Goal: Task Accomplishment & Management: Manage account settings

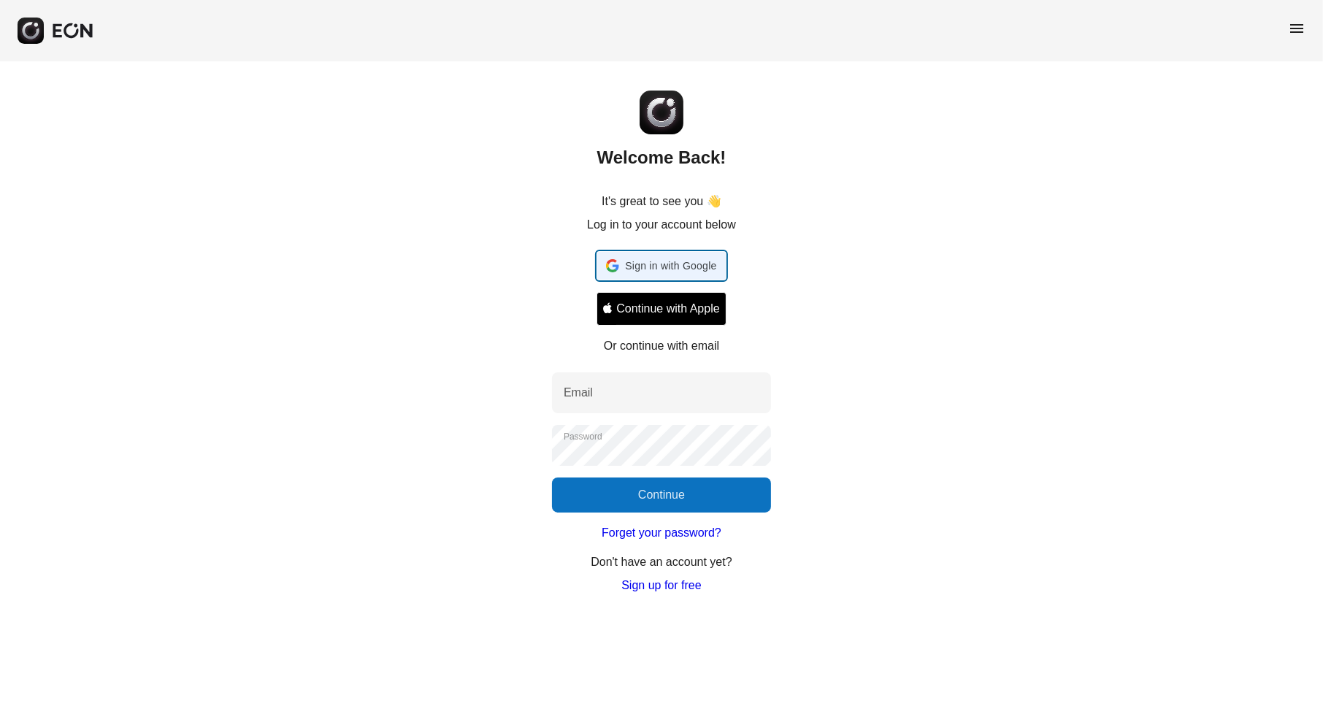
click at [661, 274] on span "Sign in with Google" at bounding box center [670, 266] width 91 height 18
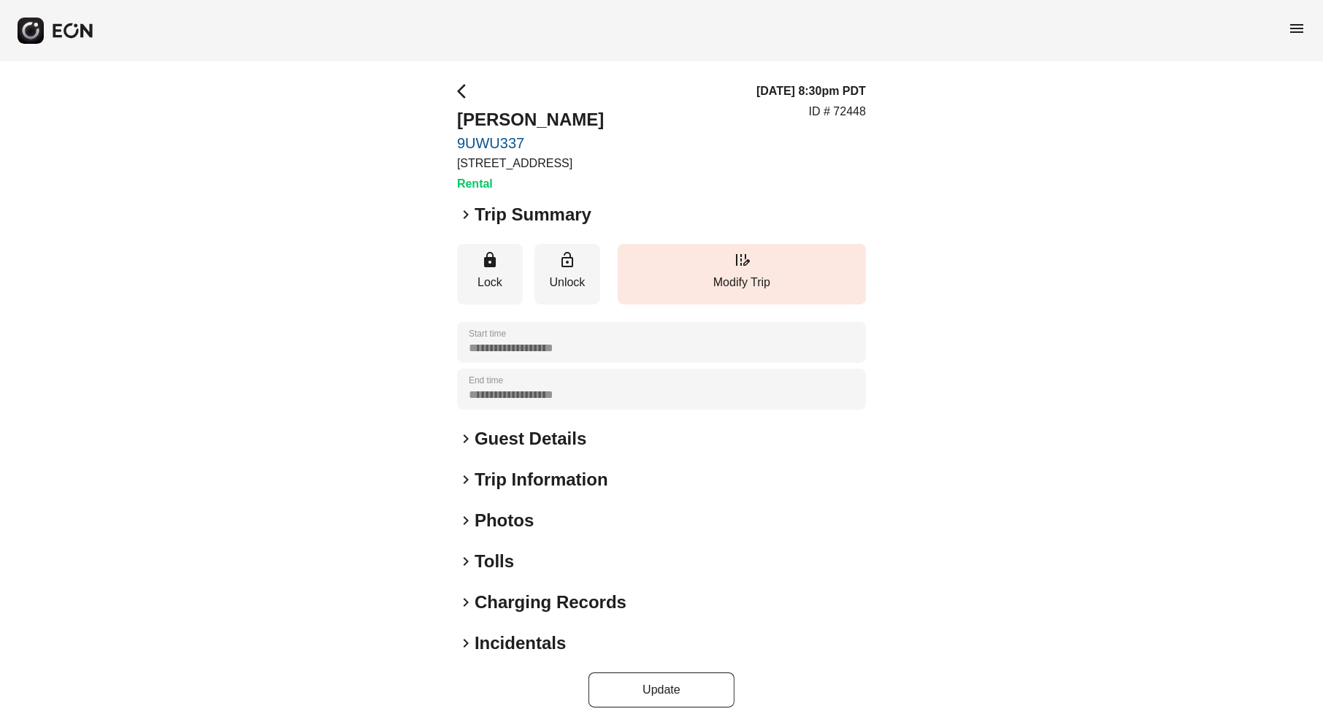
scroll to position [4, 0]
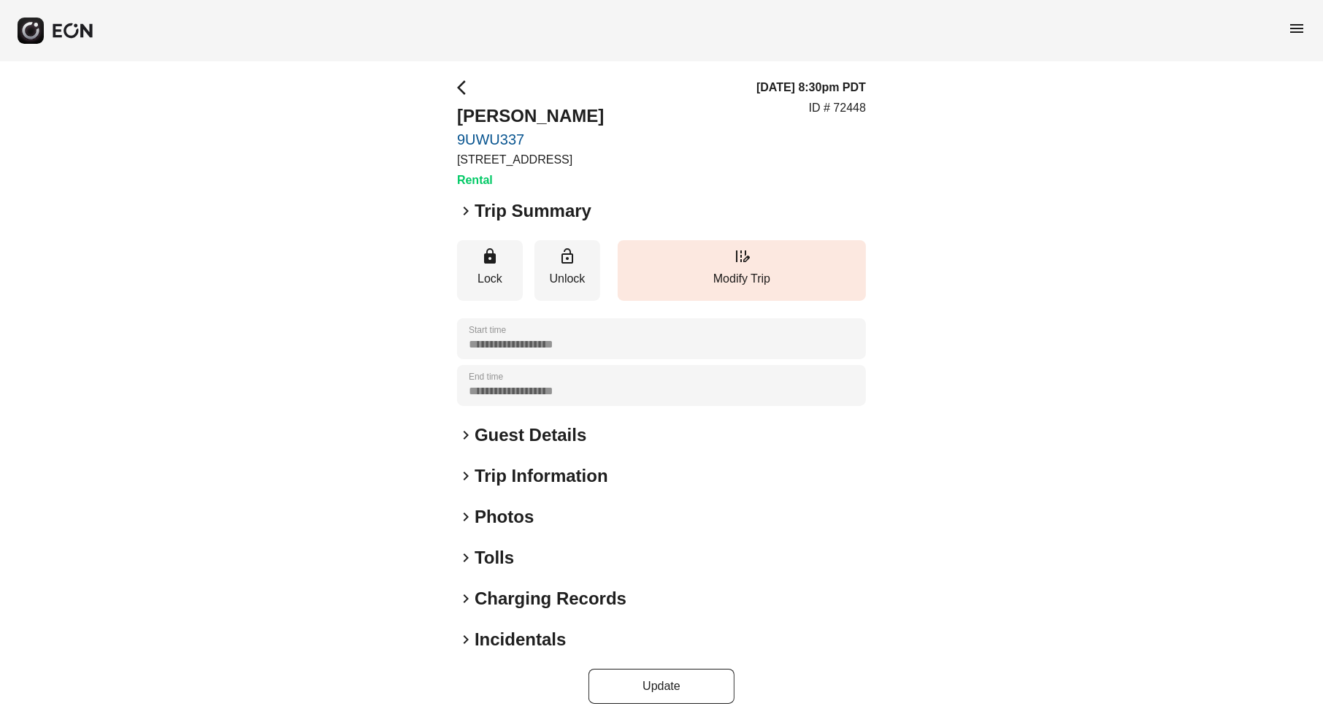
click at [499, 523] on h2 "Photos" at bounding box center [503, 516] width 59 height 23
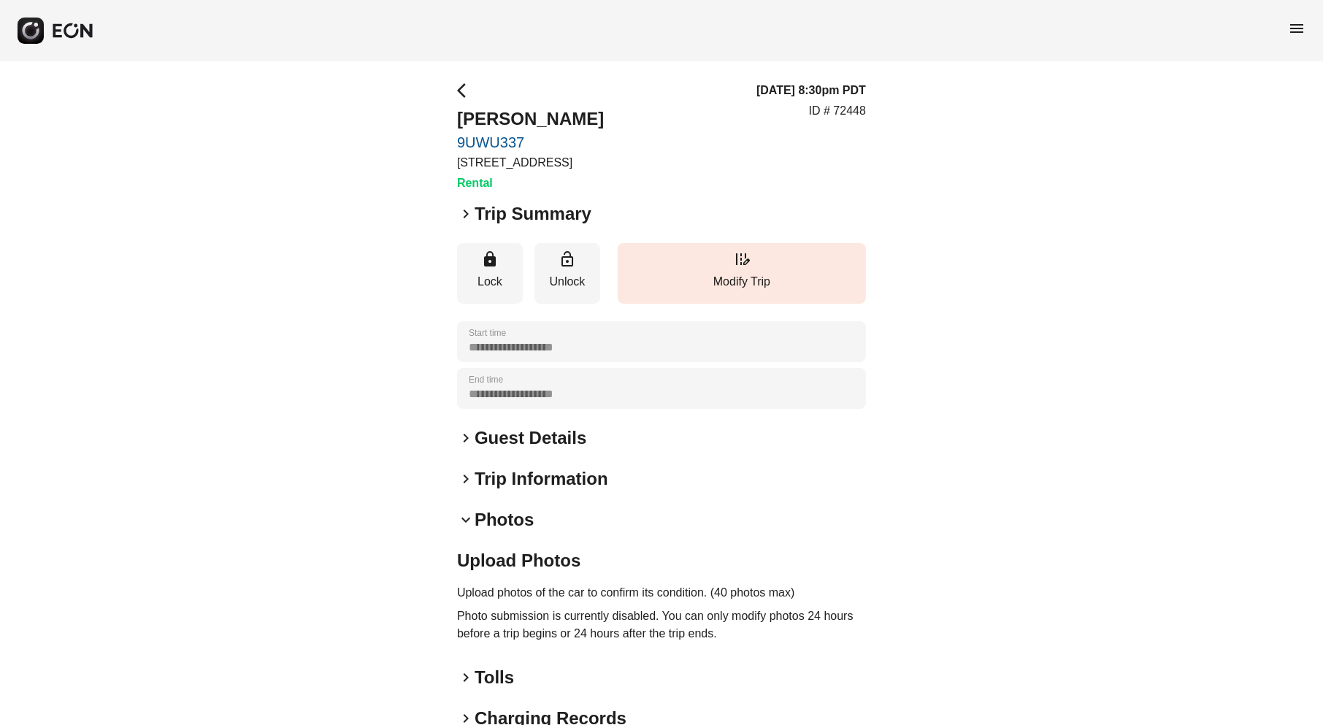
scroll to position [0, 0]
click at [464, 479] on span "keyboard_arrow_right" at bounding box center [466, 480] width 18 height 18
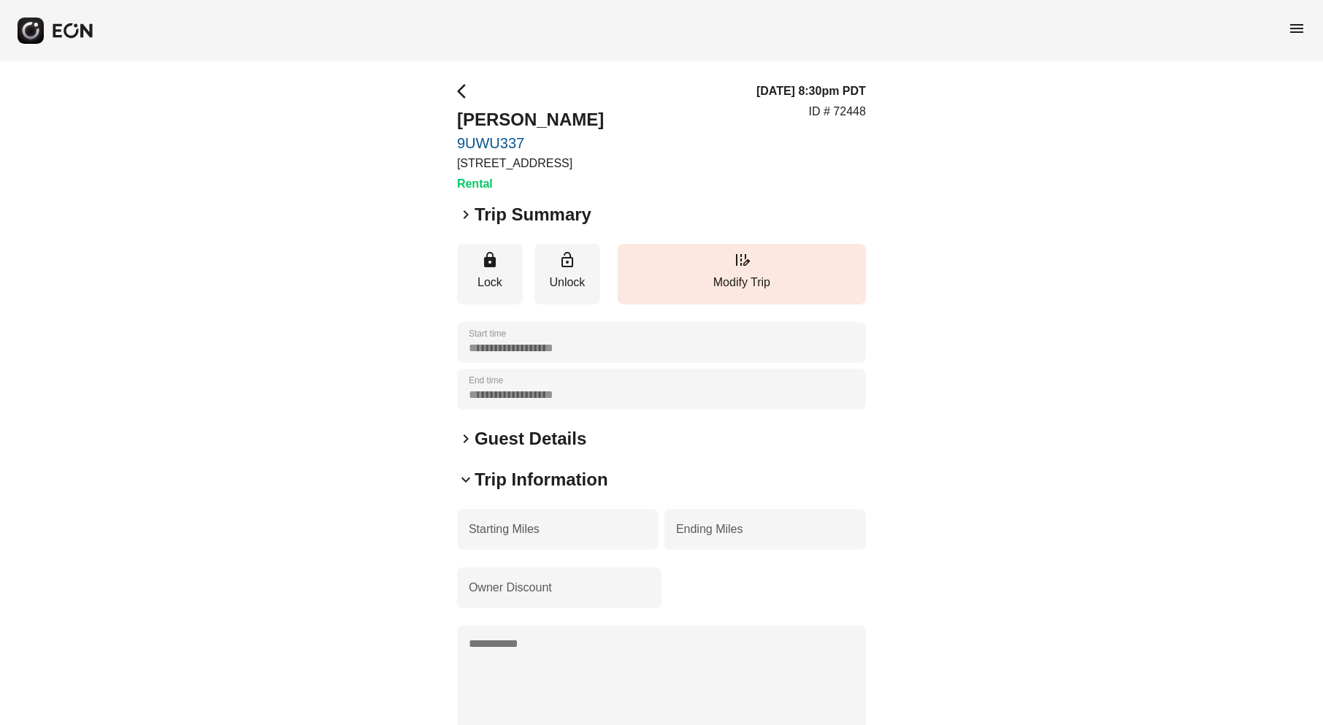
click at [467, 440] on span "keyboard_arrow_right" at bounding box center [466, 439] width 18 height 18
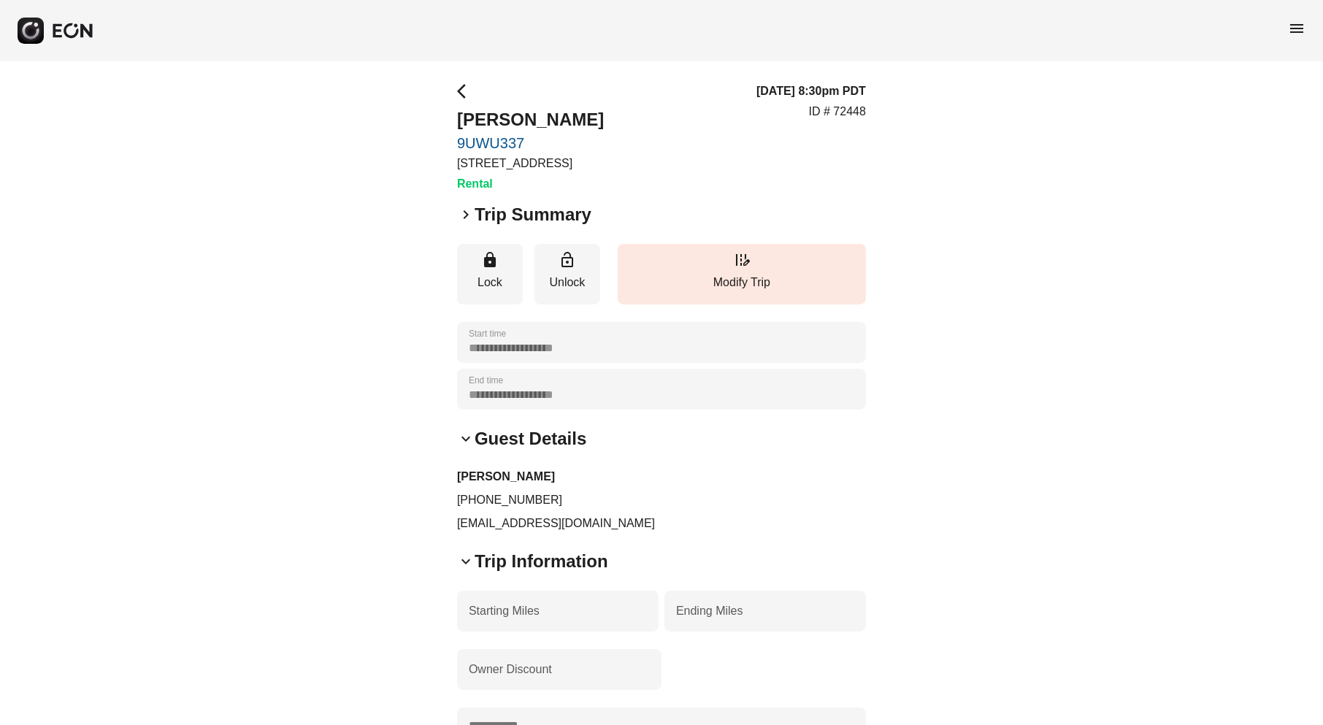
click at [463, 216] on span "keyboard_arrow_right" at bounding box center [466, 215] width 18 height 18
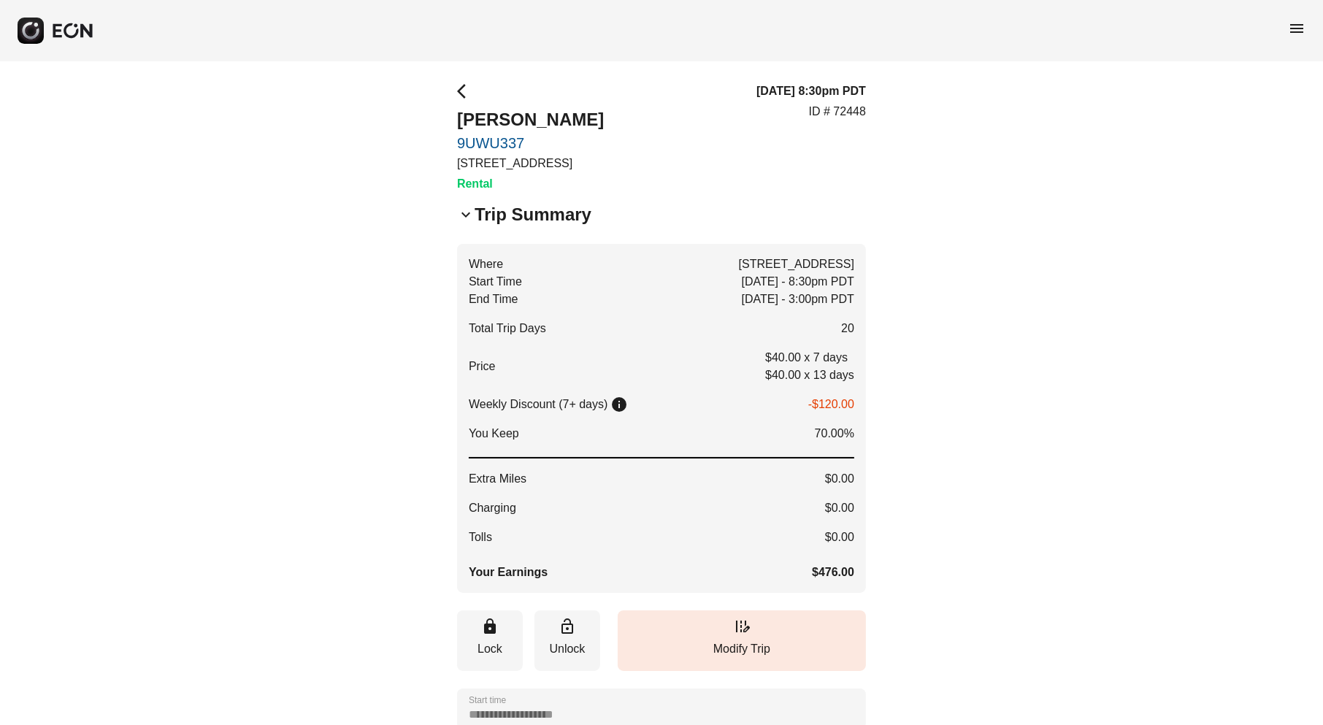
click at [461, 97] on span "arrow_back_ios" at bounding box center [466, 91] width 18 height 18
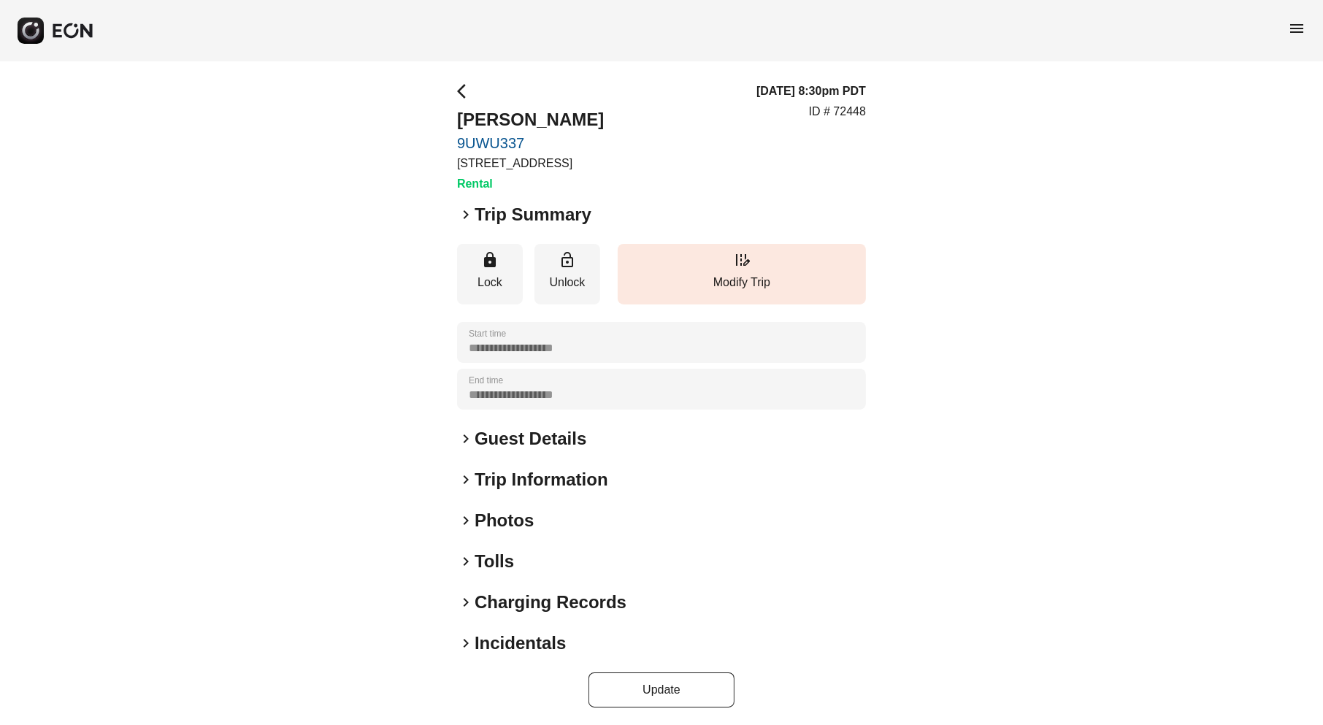
click at [458, 99] on span "arrow_back_ios" at bounding box center [466, 91] width 18 height 18
click at [460, 93] on span "arrow_back_ios" at bounding box center [466, 91] width 18 height 18
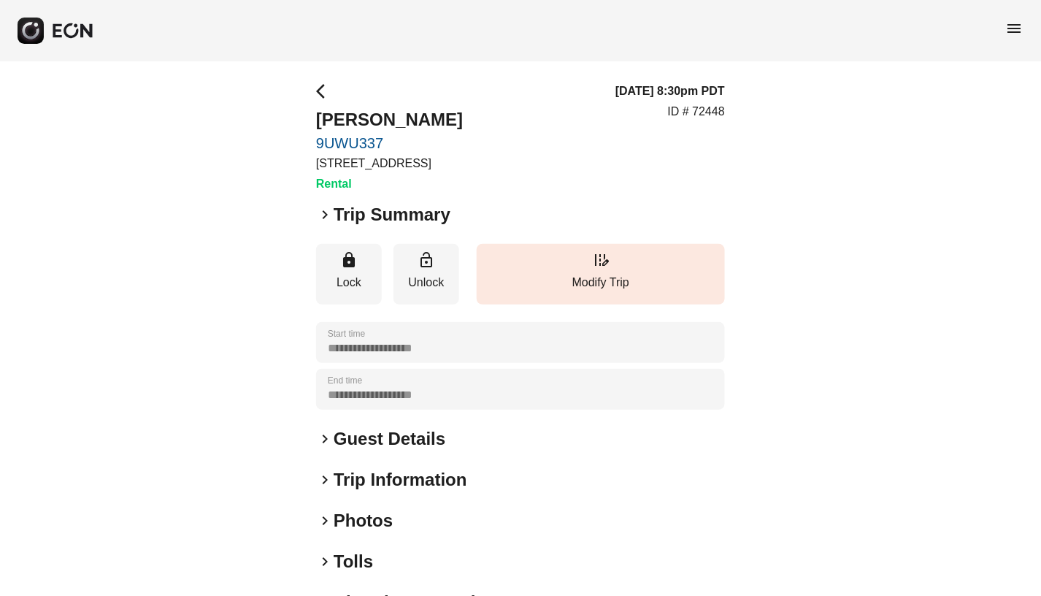
click at [1041, 28] on html "**********" at bounding box center [520, 364] width 1041 height 729
click at [873, 407] on div "**********" at bounding box center [520, 394] width 1041 height 667
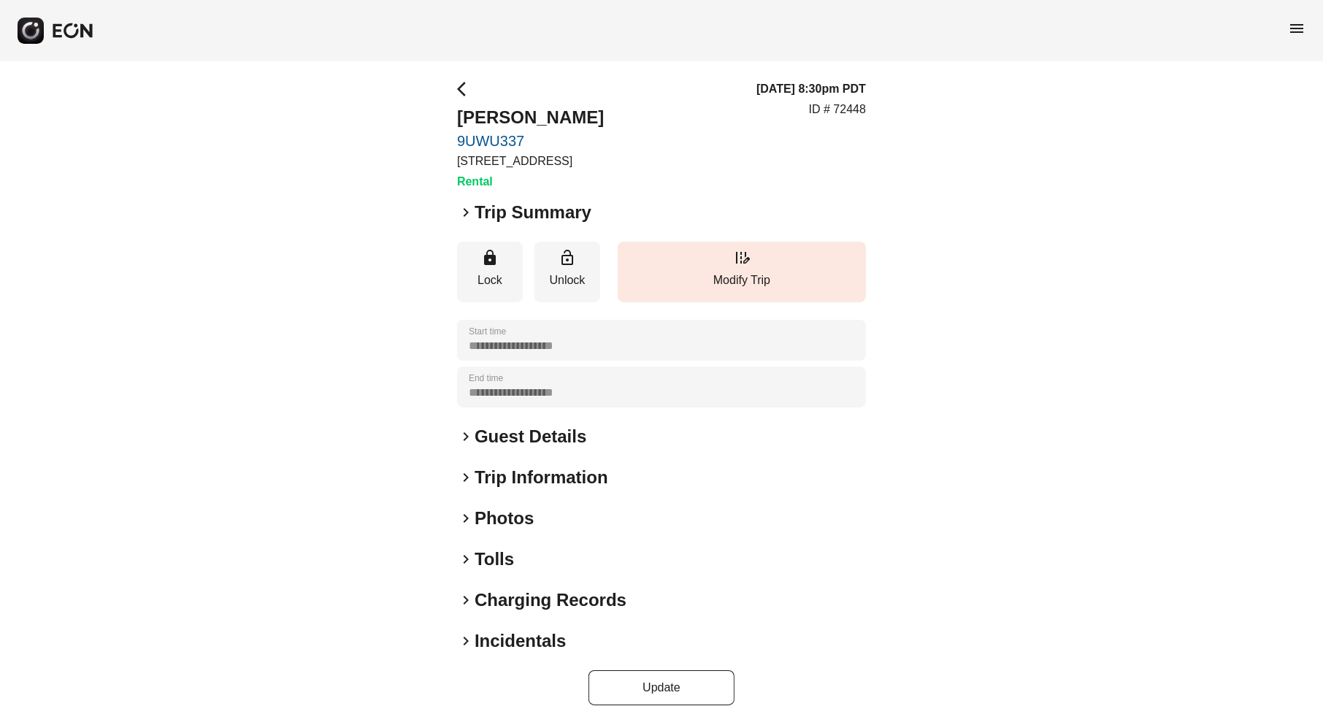
scroll to position [3, 0]
click at [1299, 27] on span "menu" at bounding box center [1297, 29] width 18 height 18
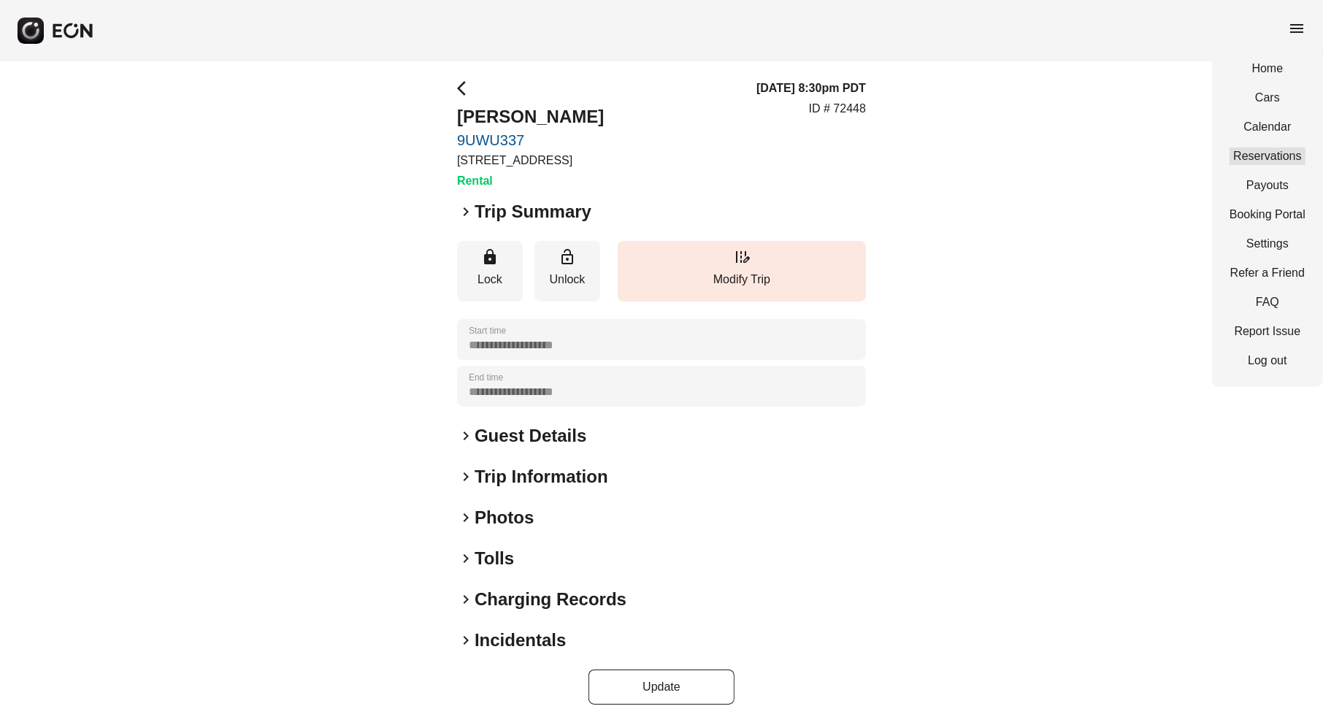
click at [1262, 149] on link "Reservations" at bounding box center [1267, 156] width 76 height 18
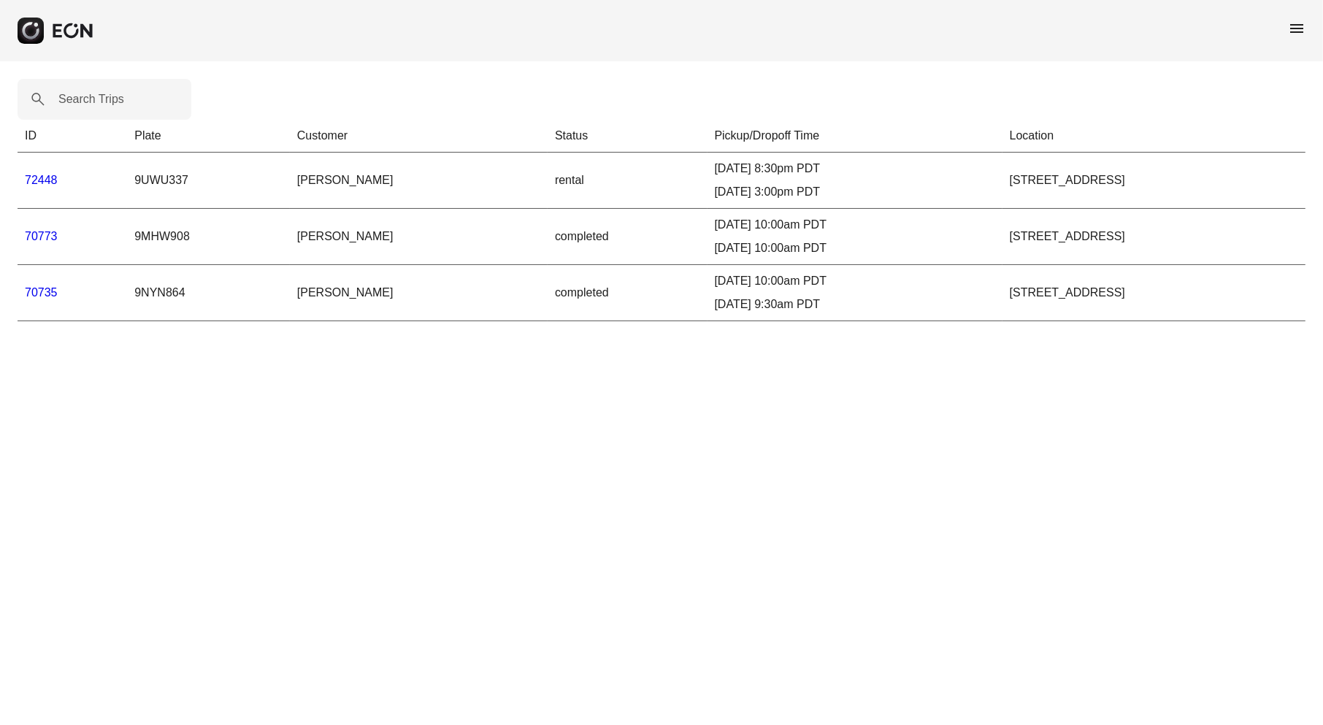
click at [1288, 26] on span "menu" at bounding box center [1297, 29] width 18 height 18
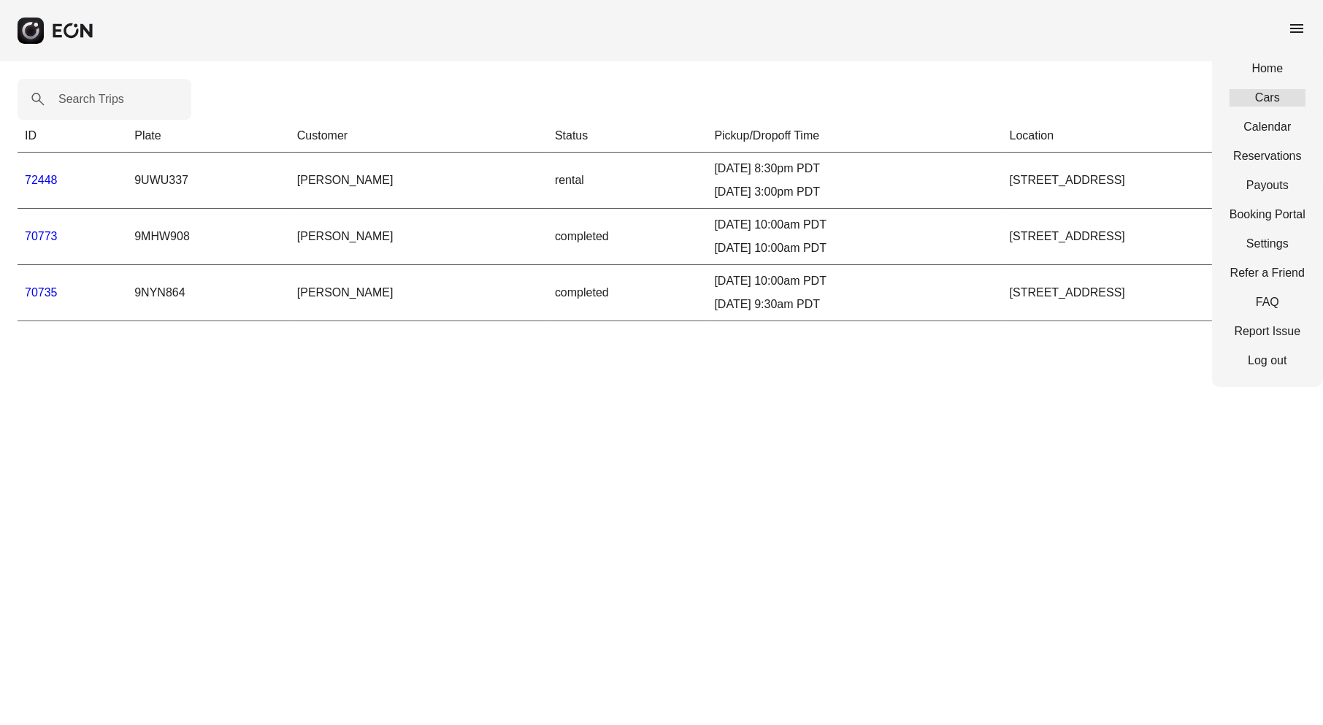
click at [1268, 98] on link "Cars" at bounding box center [1267, 98] width 76 height 18
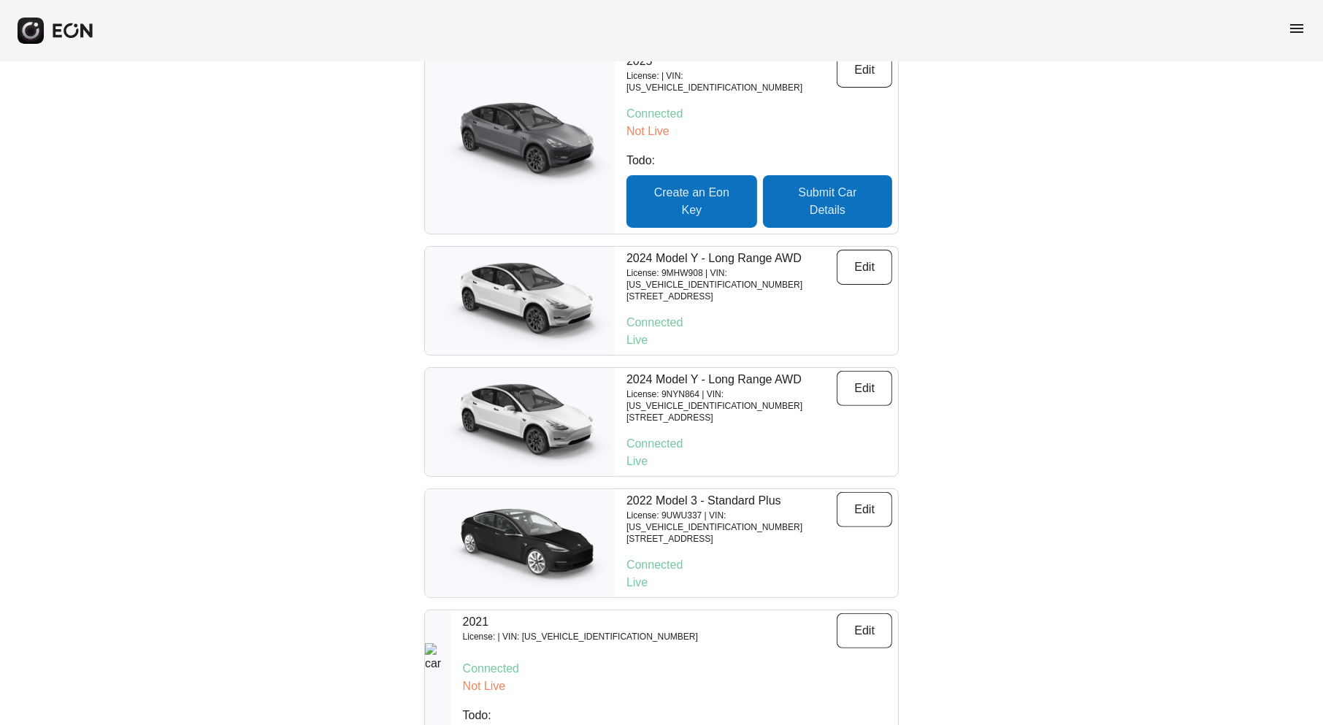
scroll to position [395, 0]
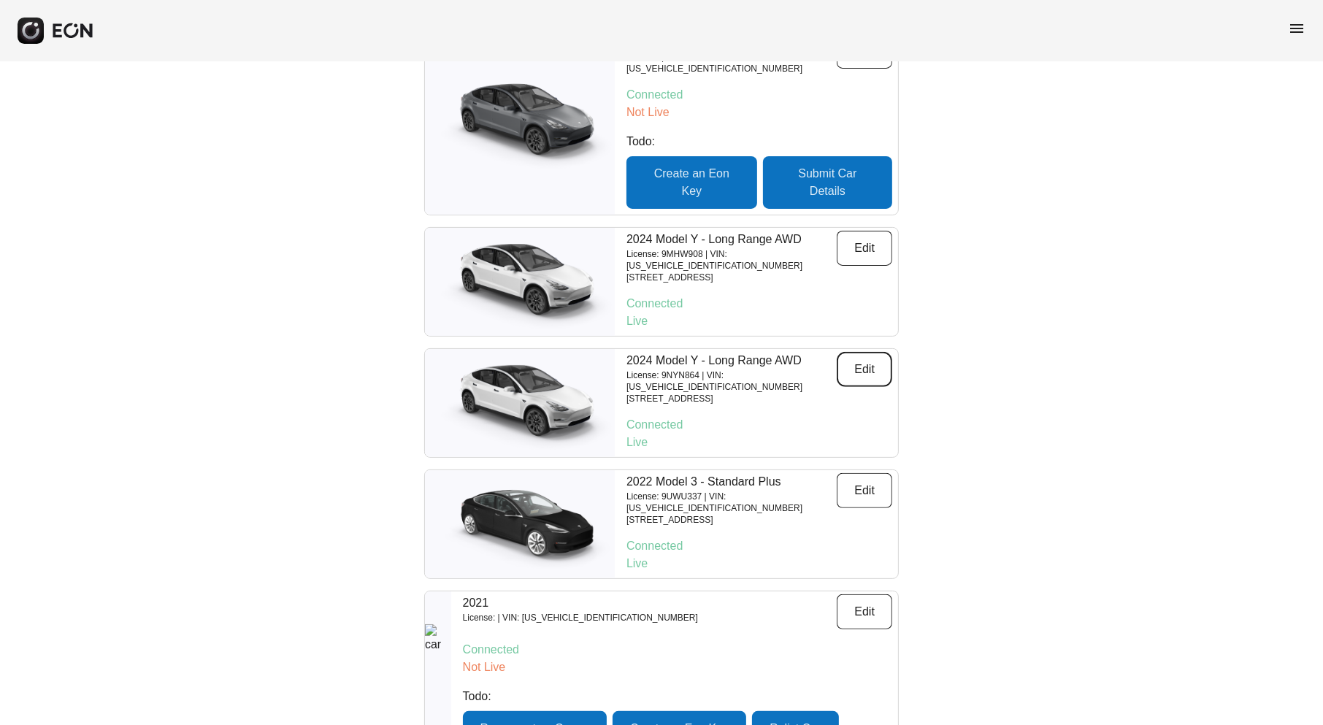
click at [862, 352] on button "Edit" at bounding box center [864, 369] width 55 height 35
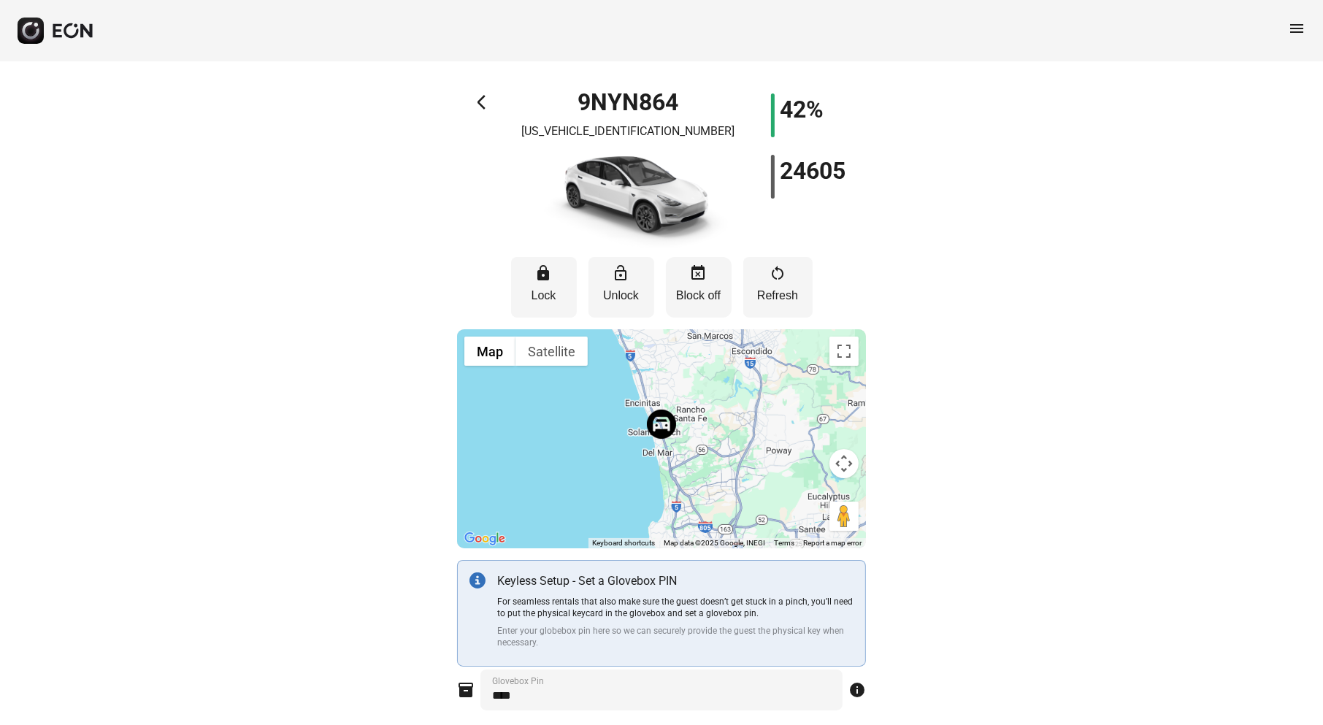
click at [701, 296] on p "Block off" at bounding box center [698, 296] width 51 height 18
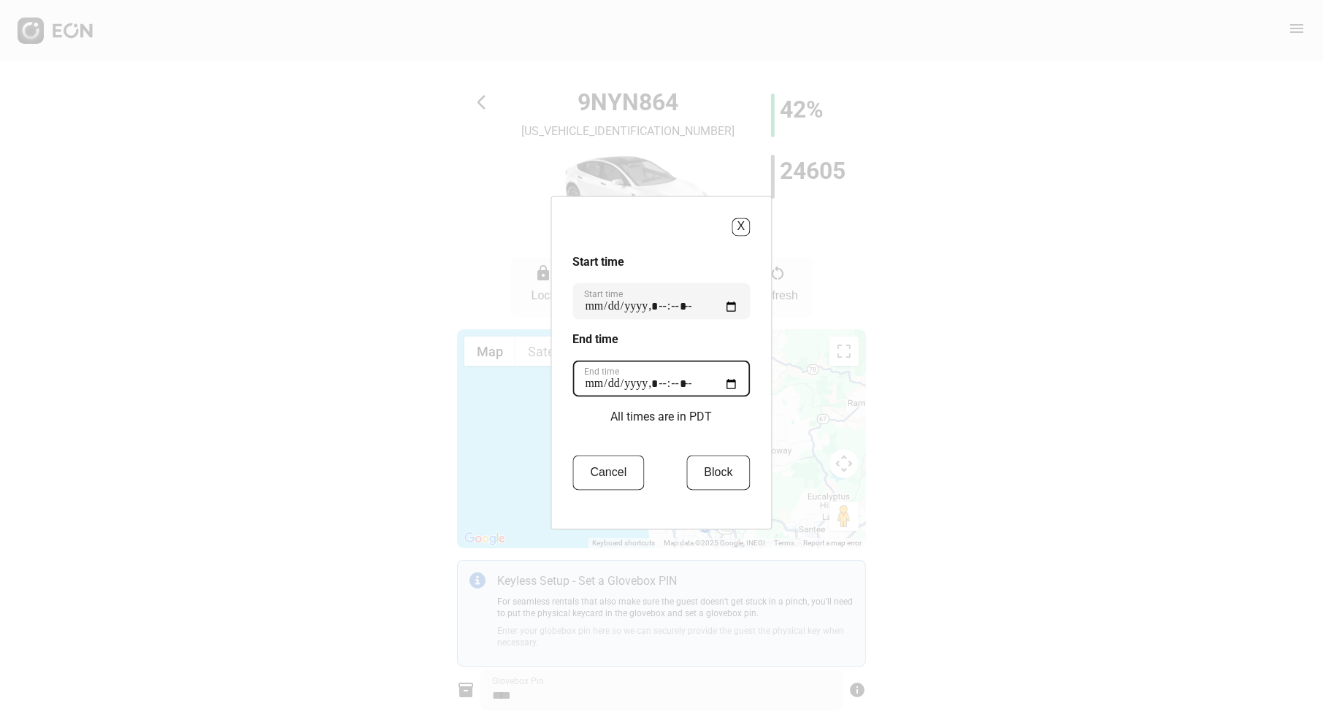
click at [599, 385] on time "End time" at bounding box center [661, 378] width 177 height 36
type time "**********"
click at [711, 474] on button "Block" at bounding box center [718, 472] width 64 height 35
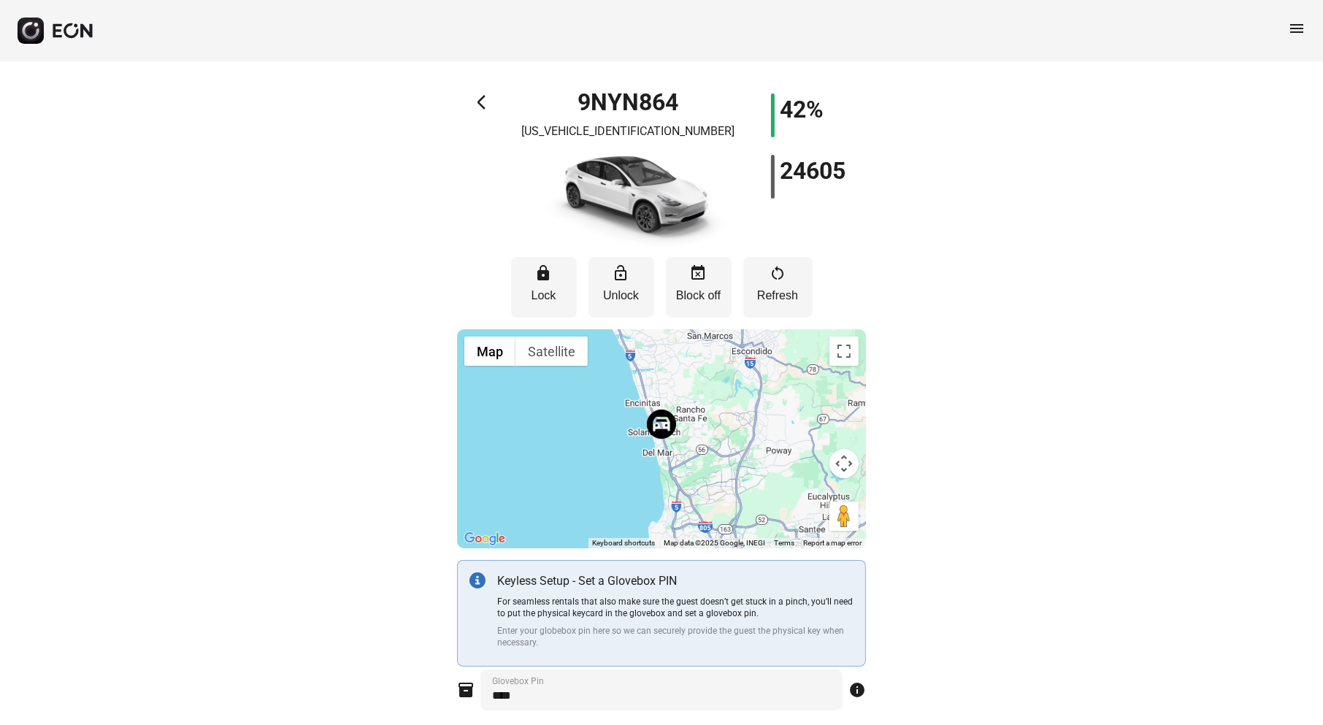
click at [485, 102] on span "arrow_back_ios" at bounding box center [486, 102] width 18 height 18
